Goal: Task Accomplishment & Management: Complete application form

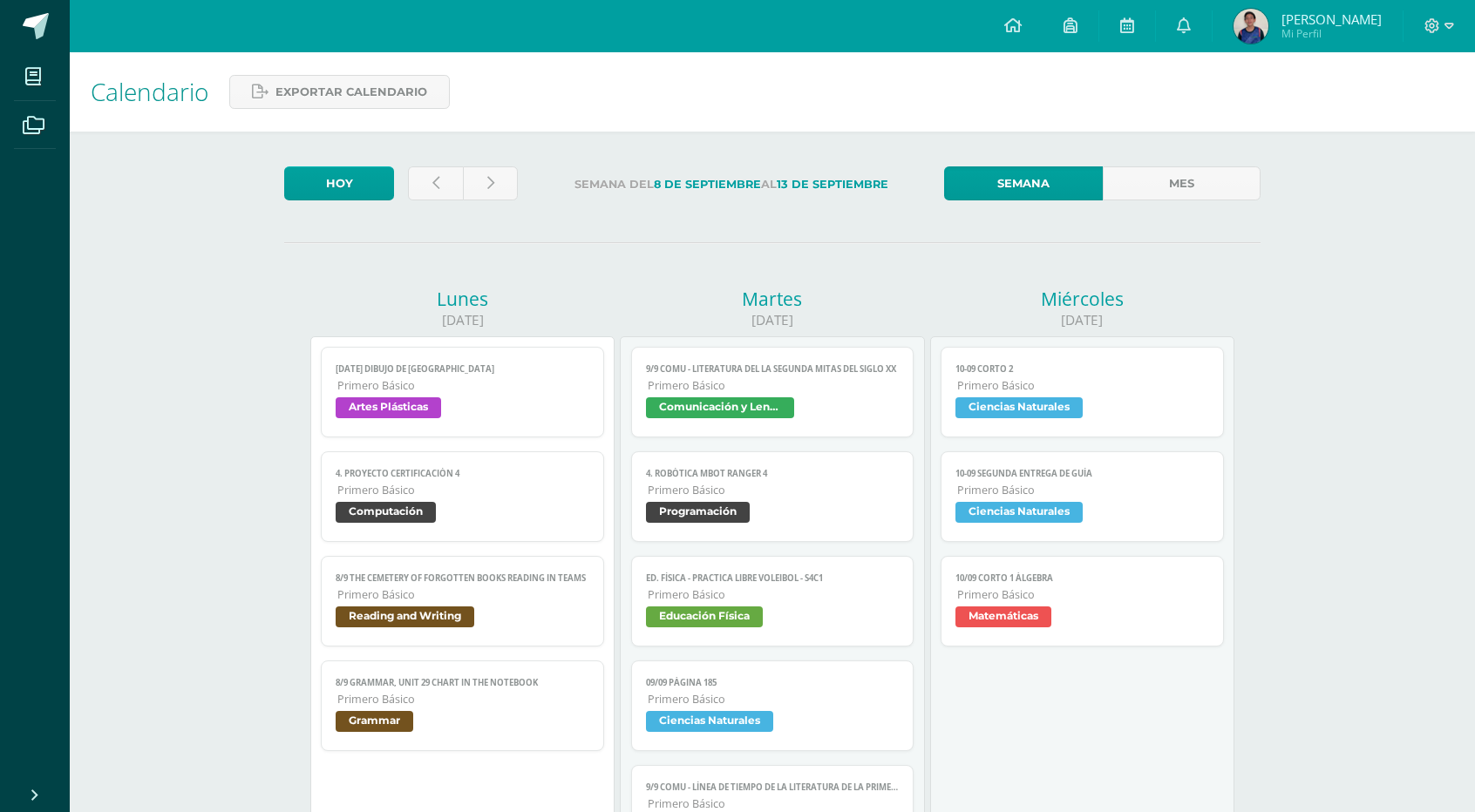
scroll to position [144, 0]
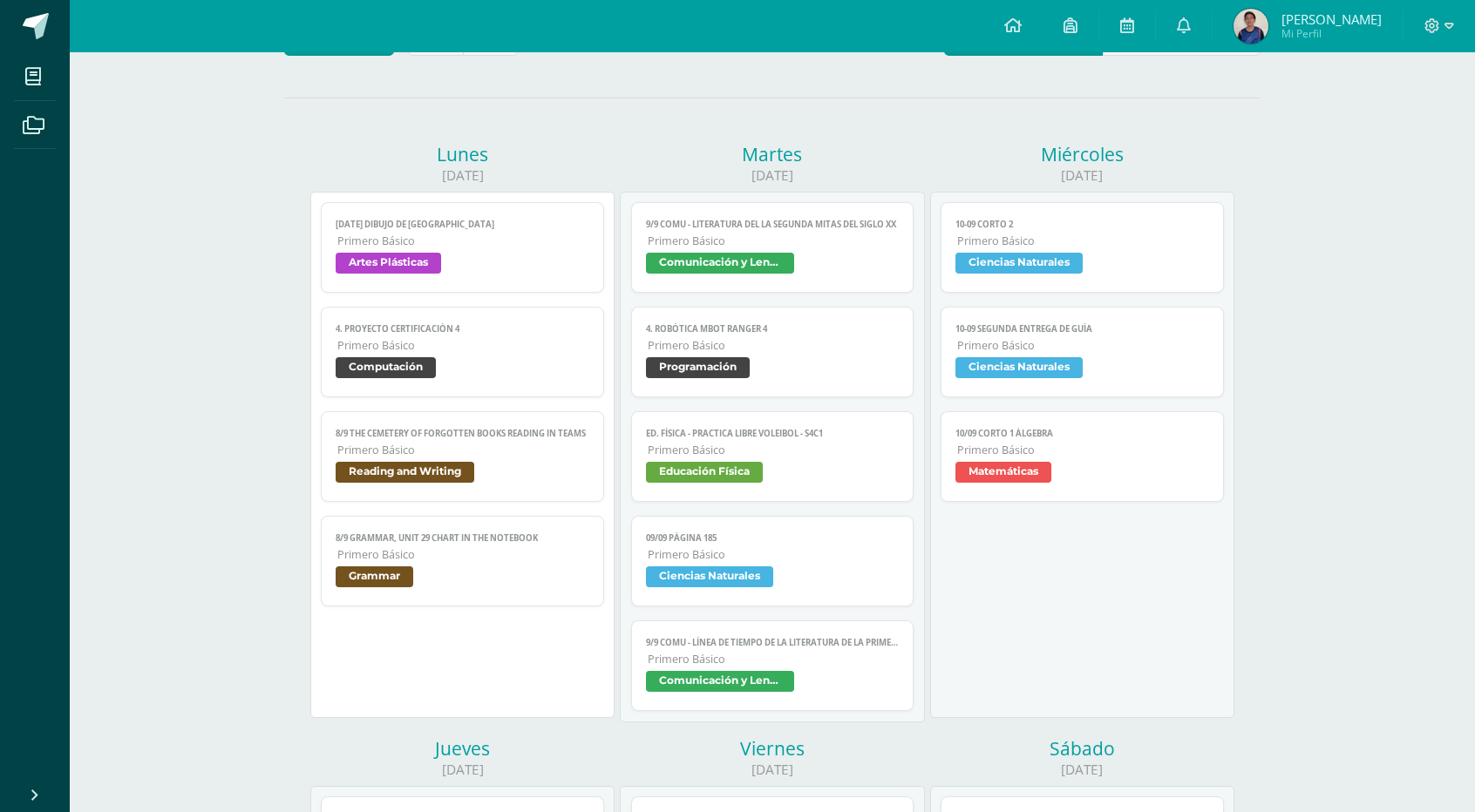
click at [827, 259] on span "Comunicación y Lenguaje" at bounding box center [772, 265] width 254 height 25
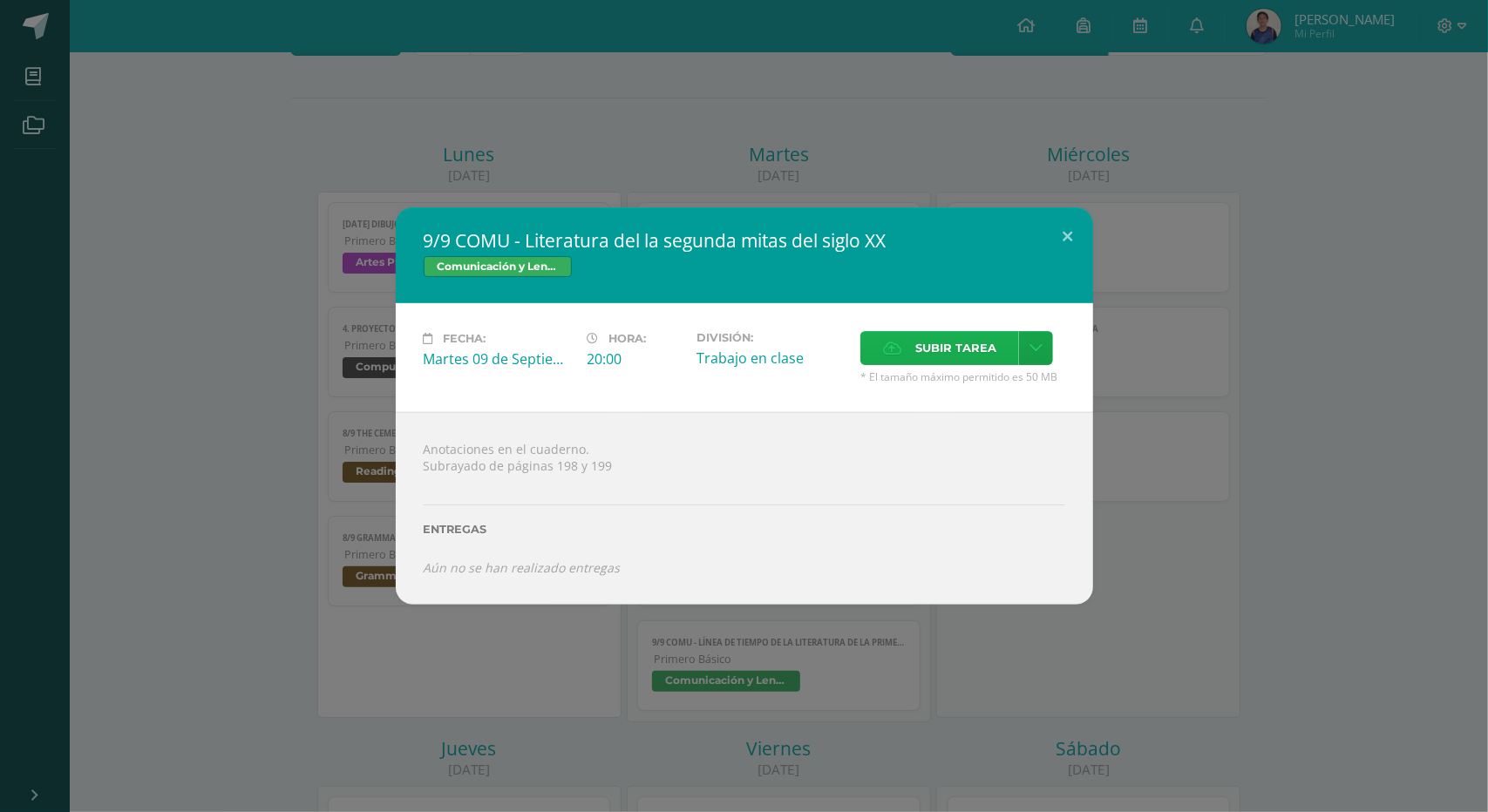
click at [903, 350] on label "Subir tarea" at bounding box center [940, 348] width 159 height 34
click at [0, 0] on input "Subir tarea" at bounding box center [0, 0] width 0 height 0
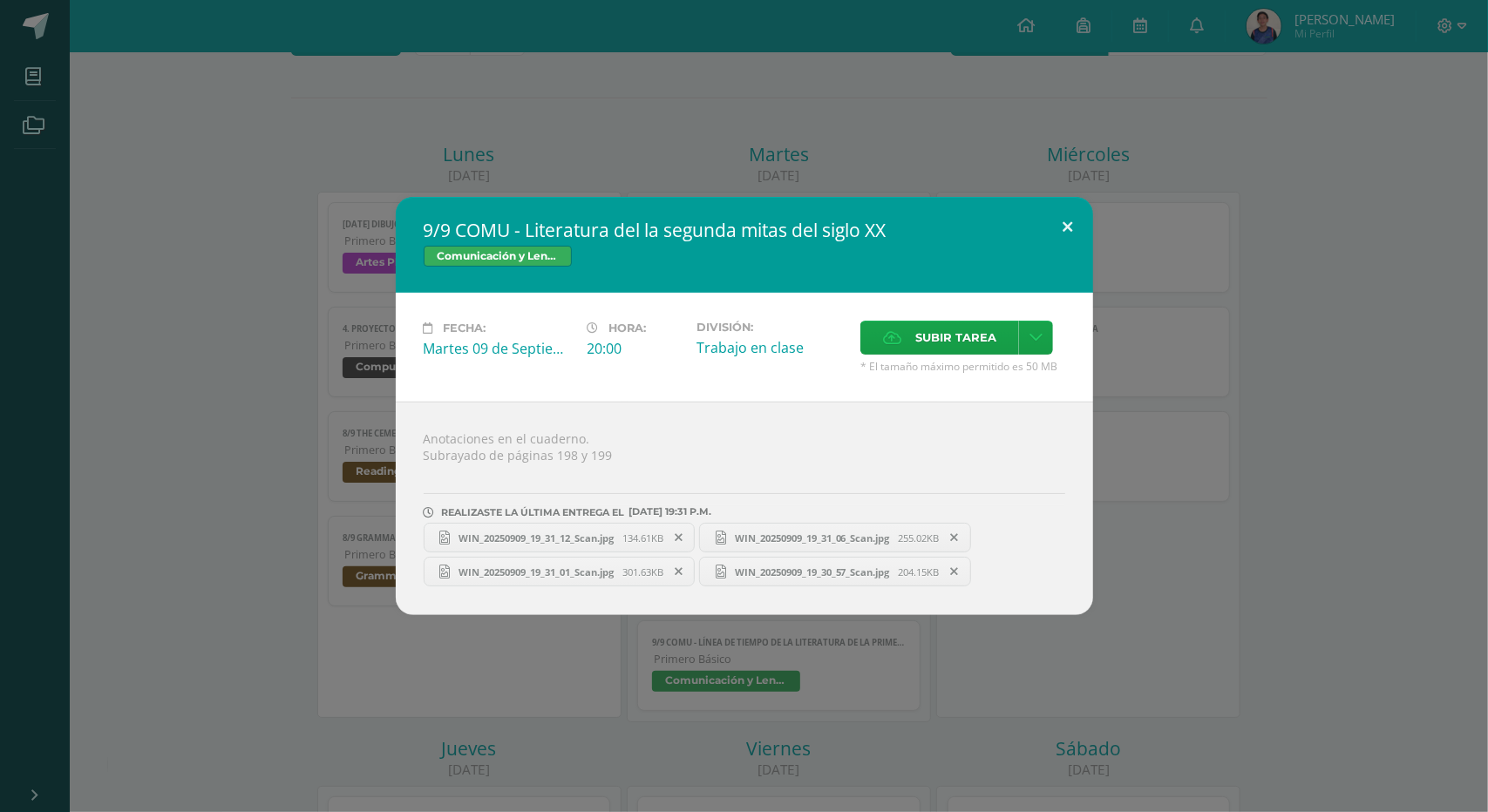
click at [1080, 225] on button at bounding box center [1067, 226] width 49 height 59
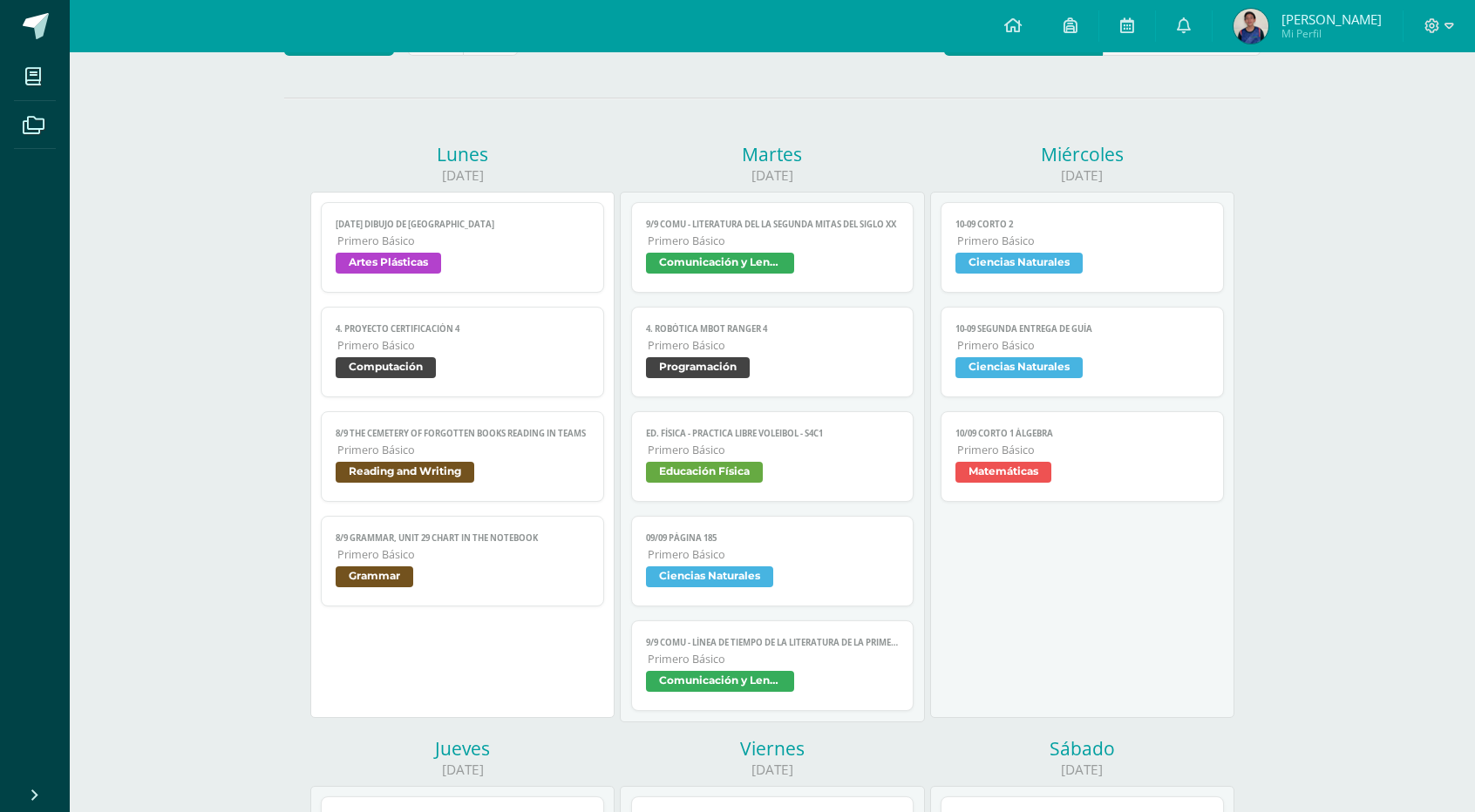
click at [875, 658] on span "Primero Básico" at bounding box center [773, 659] width 252 height 15
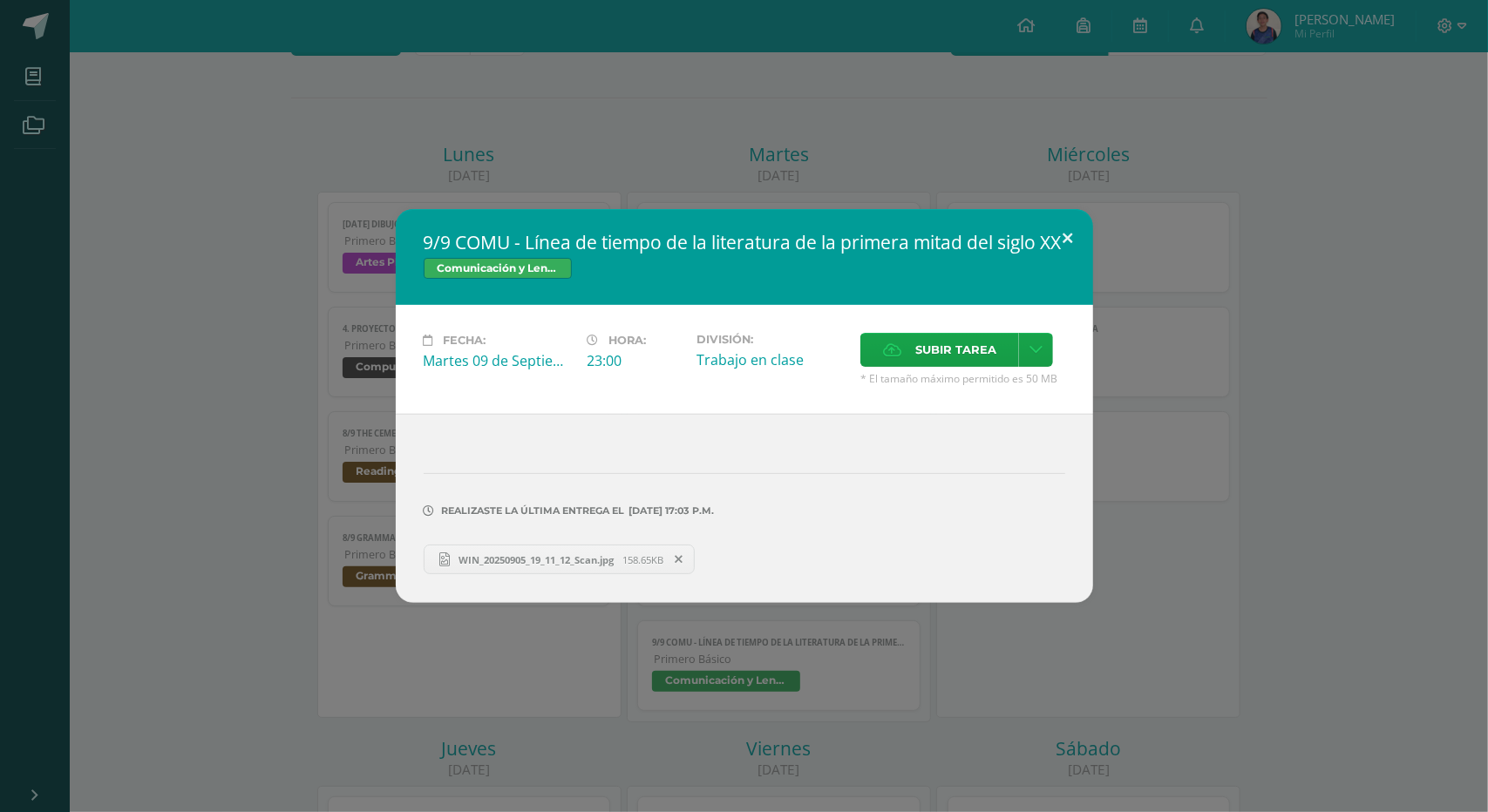
click at [1073, 221] on button at bounding box center [1067, 238] width 49 height 59
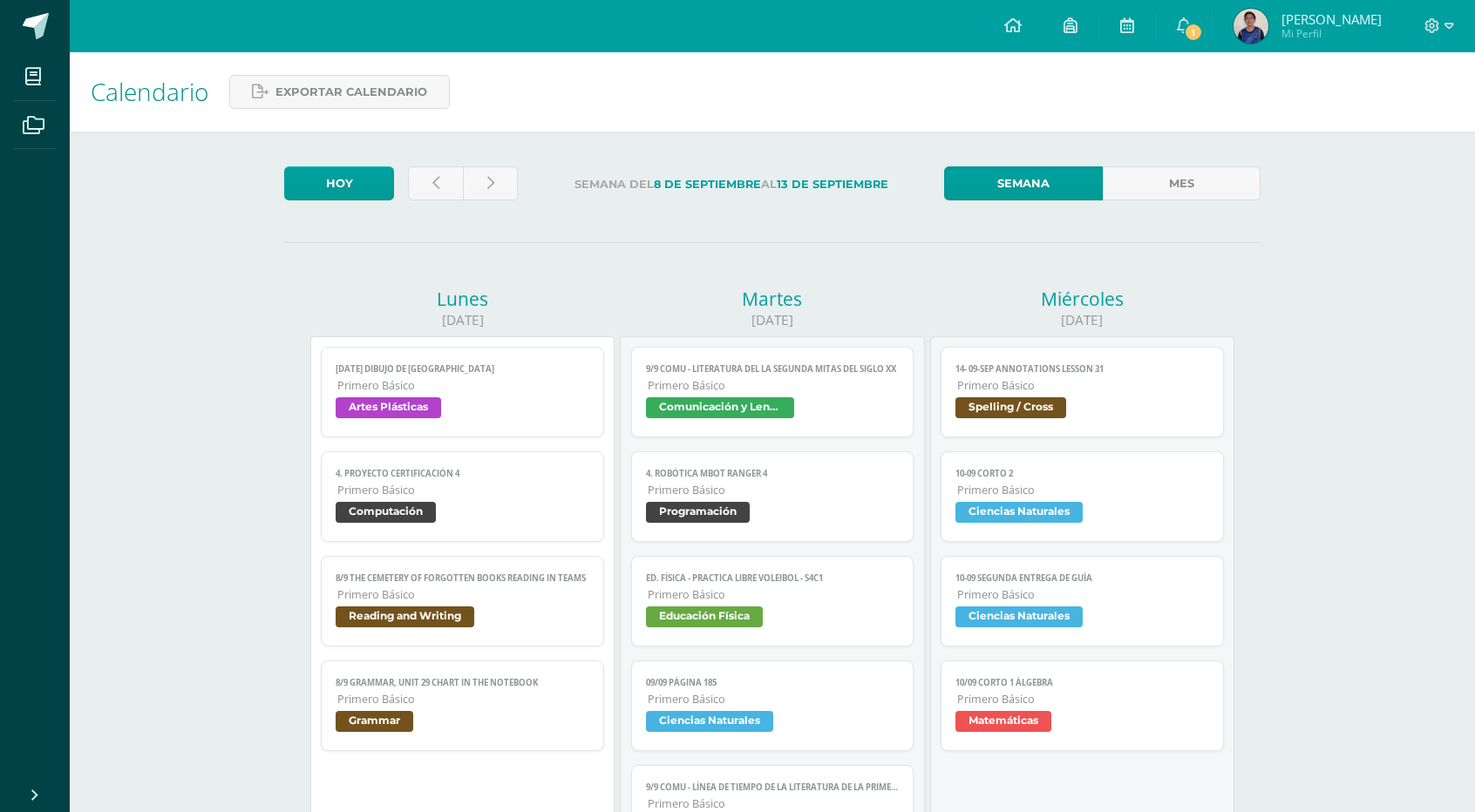
scroll to position [144, 0]
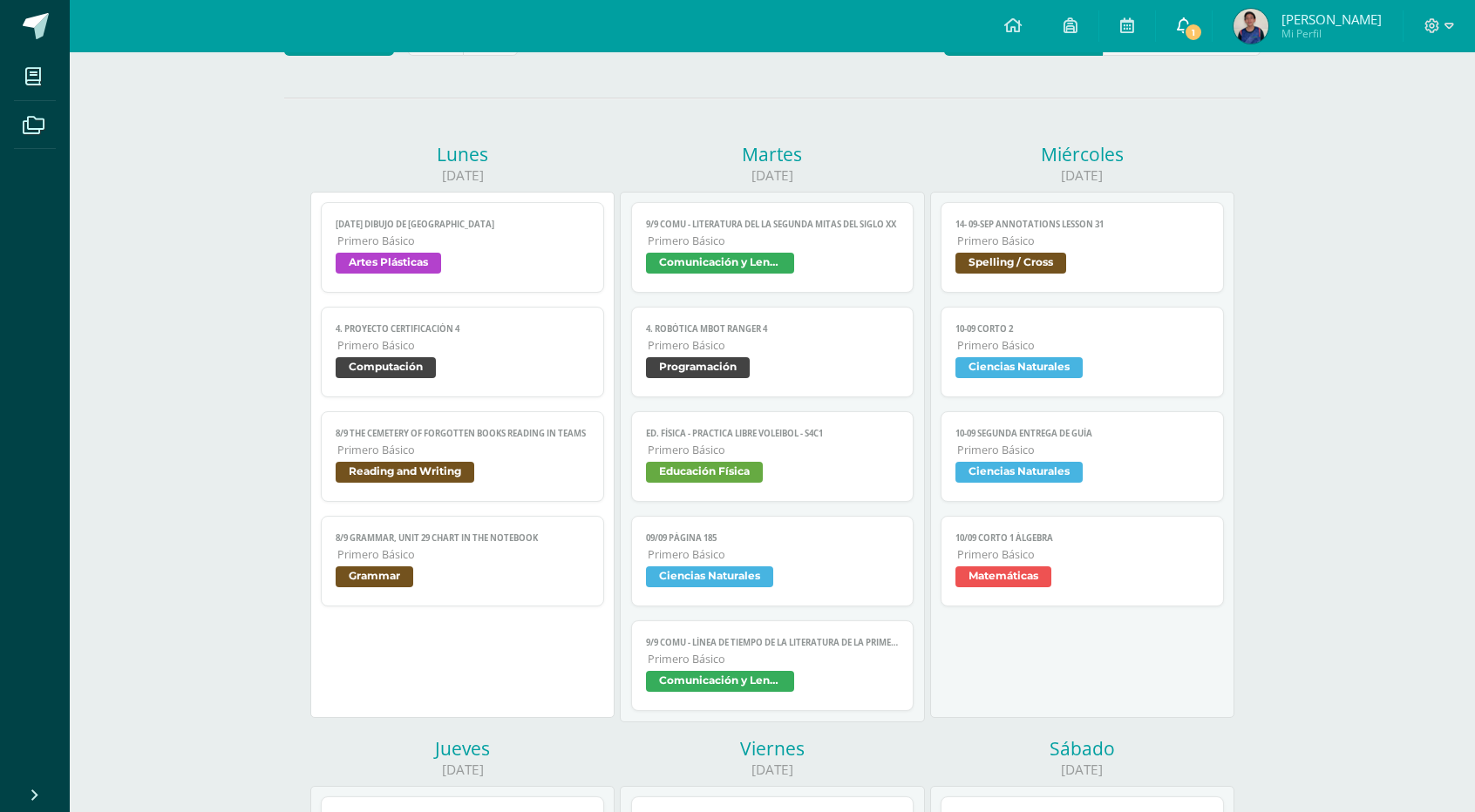
click at [1190, 20] on icon at bounding box center [1183, 25] width 14 height 16
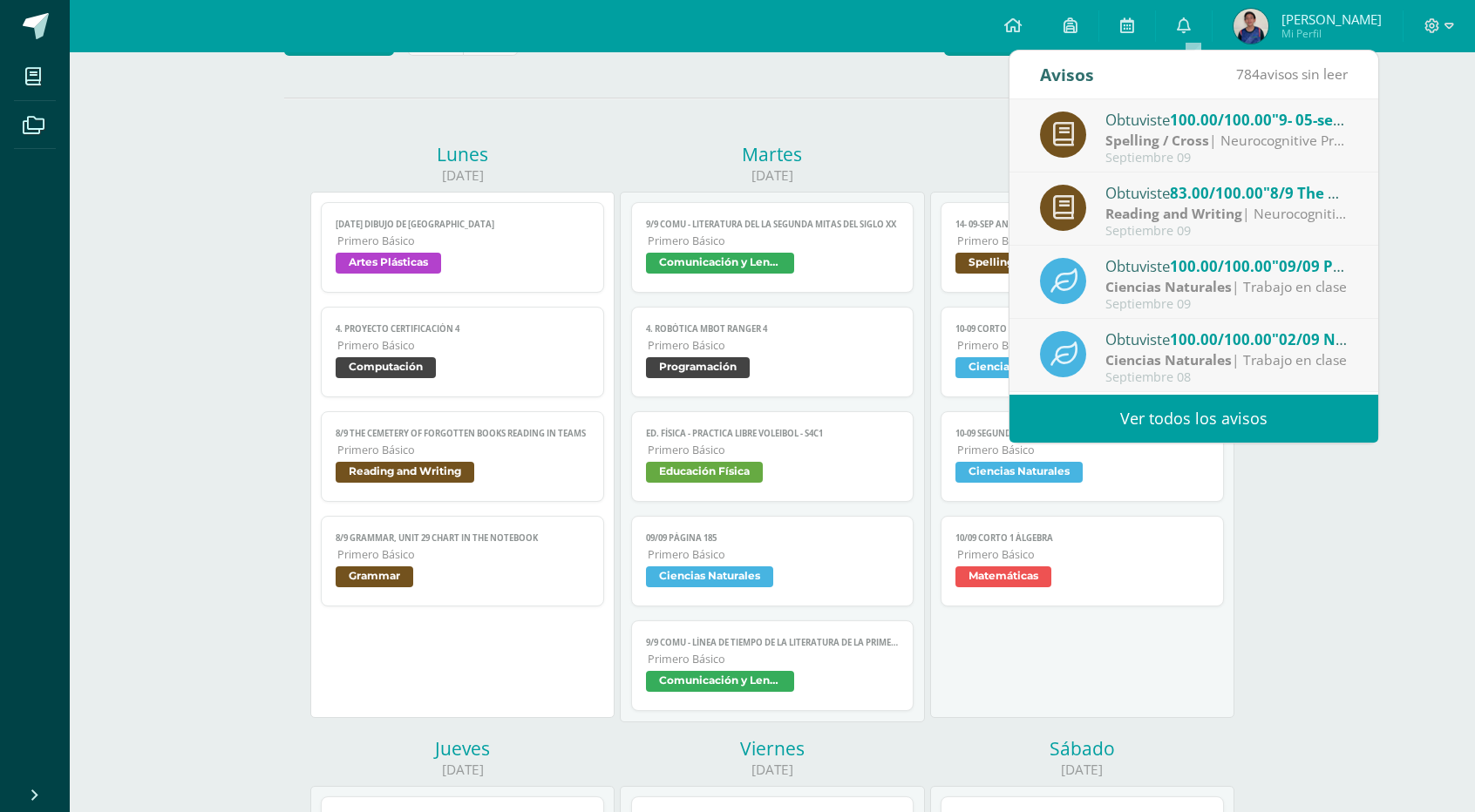
click at [1240, 143] on div "Spelling / Cross | Neurocognitive Project" at bounding box center [1226, 141] width 242 height 20
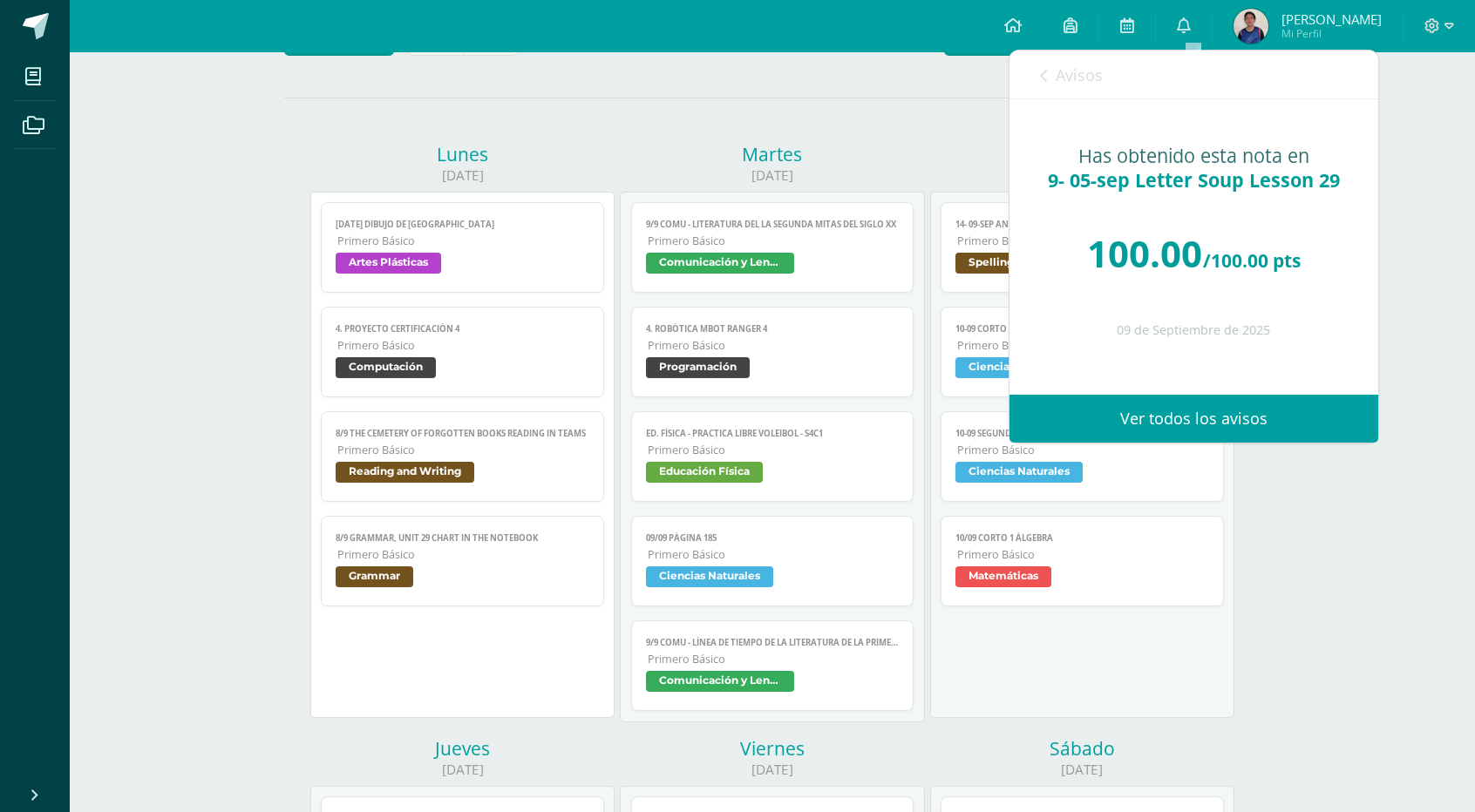
click at [1066, 76] on span "Avisos" at bounding box center [1079, 76] width 47 height 21
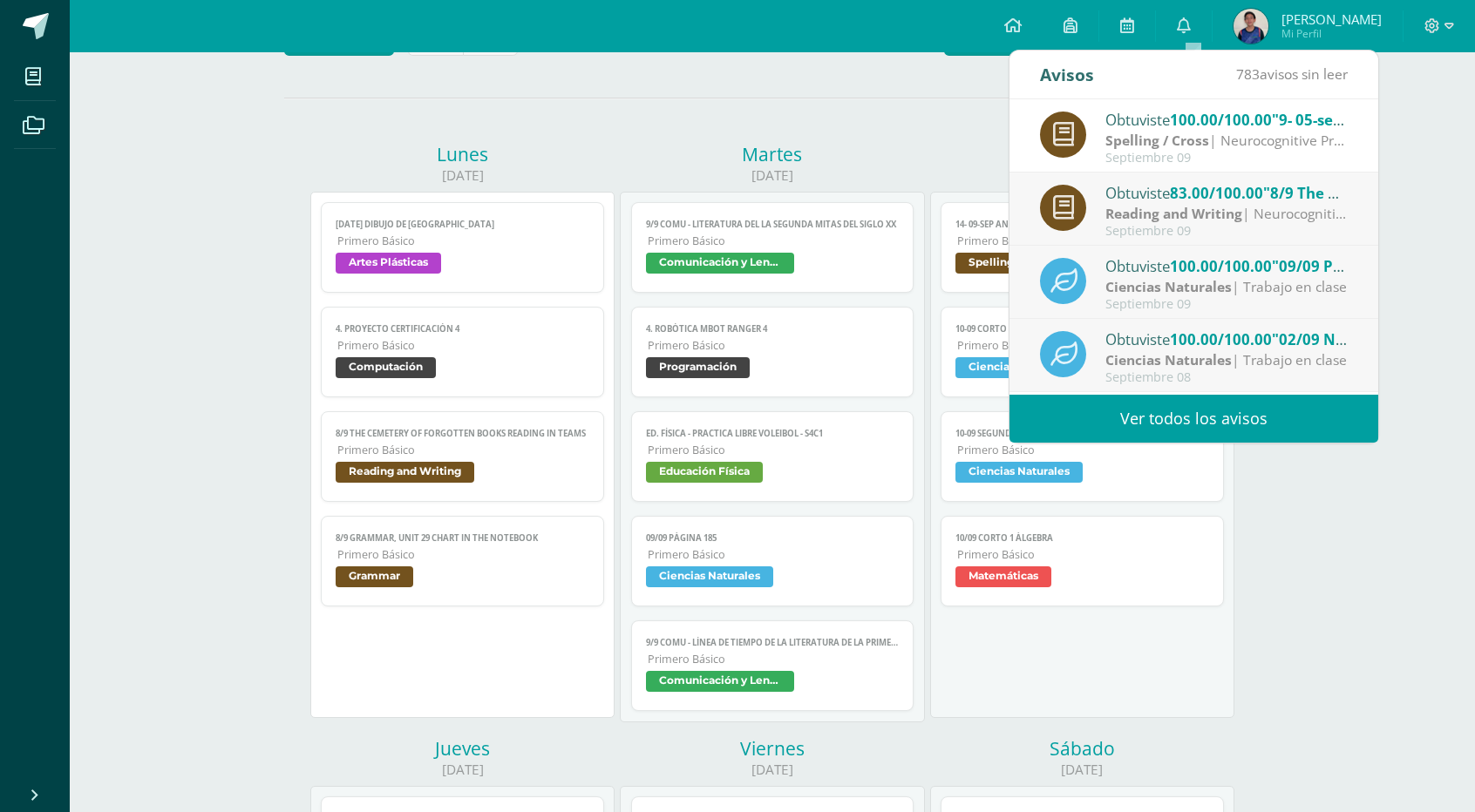
click at [1129, 213] on strong "Reading and Writing" at bounding box center [1173, 213] width 137 height 19
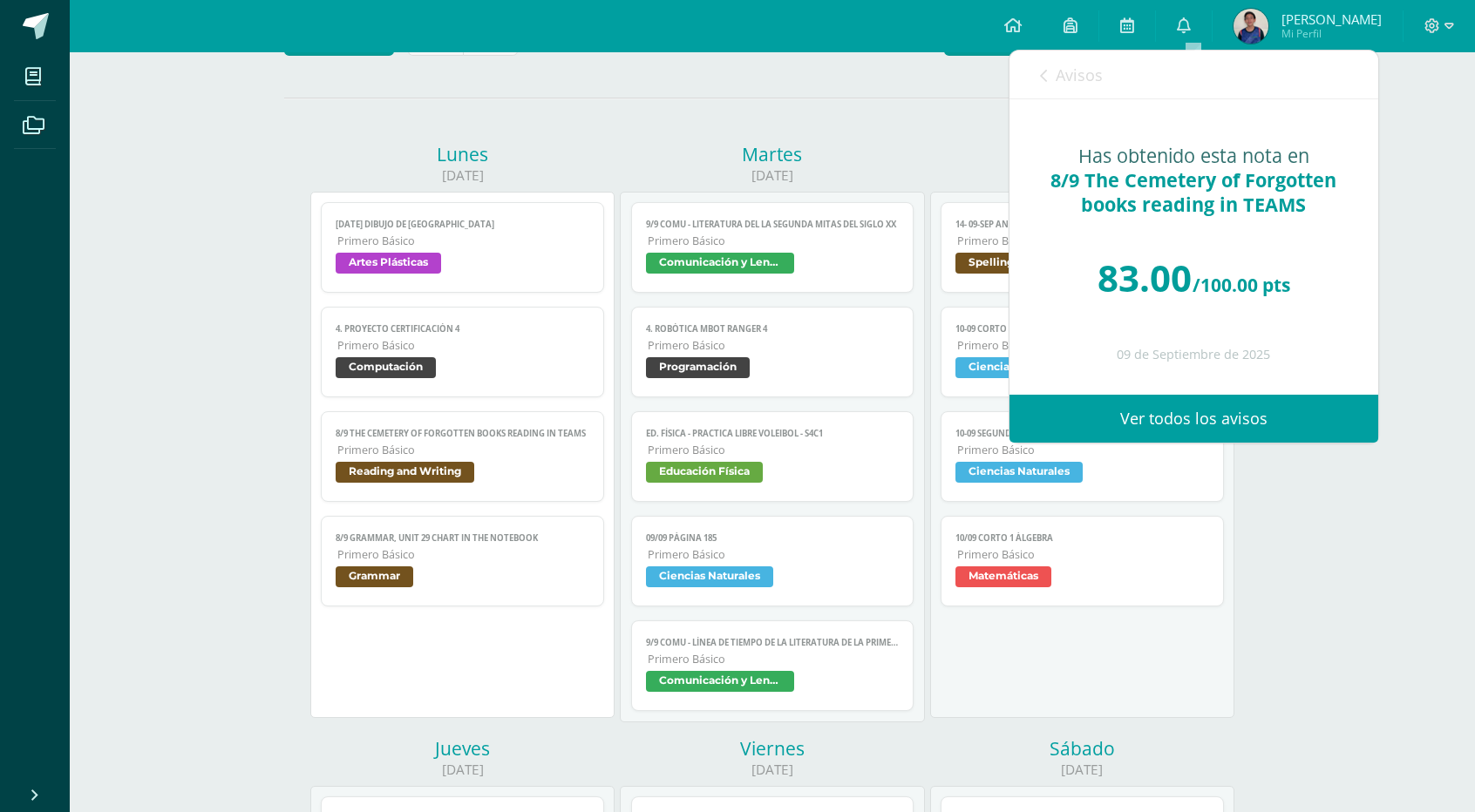
click at [1036, 58] on div "Avisos 782 avisos sin leer Avisos" at bounding box center [1193, 75] width 368 height 48
click at [1046, 74] on icon at bounding box center [1043, 76] width 7 height 14
